Goal: Find specific page/section: Find specific page/section

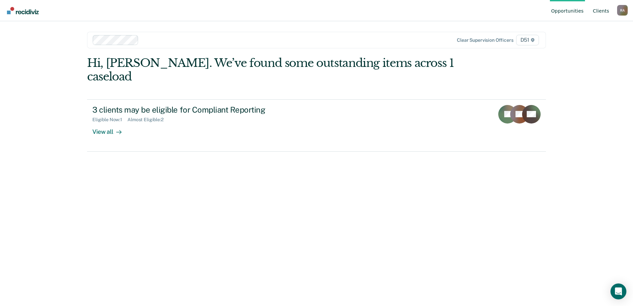
click at [605, 9] on link "Client s" at bounding box center [600, 10] width 19 height 21
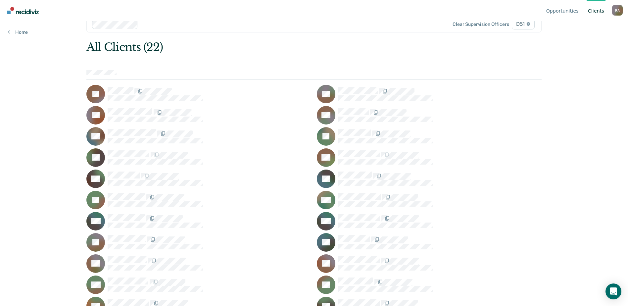
scroll to position [24, 0]
